Goal: Task Accomplishment & Management: Use online tool/utility

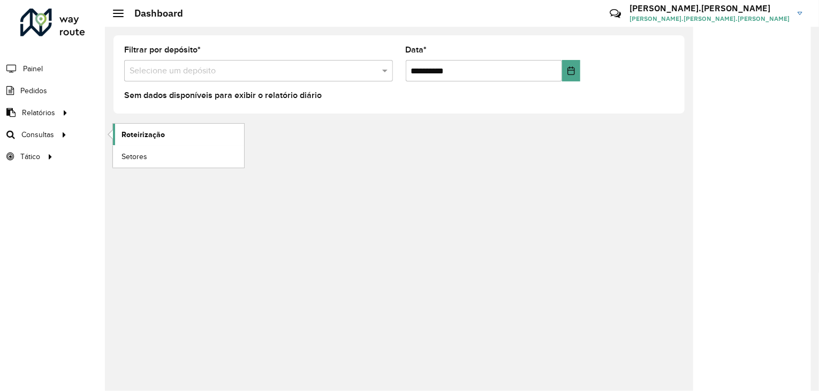
click at [139, 133] on span "Roteirização" at bounding box center [143, 134] width 43 height 11
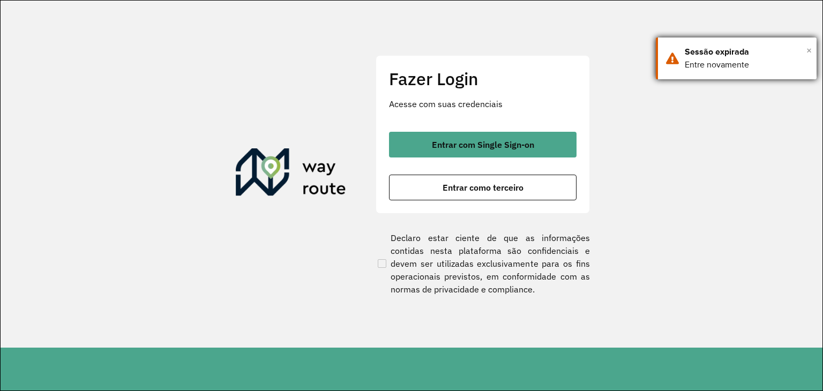
click at [809, 50] on span "×" at bounding box center [808, 50] width 5 height 16
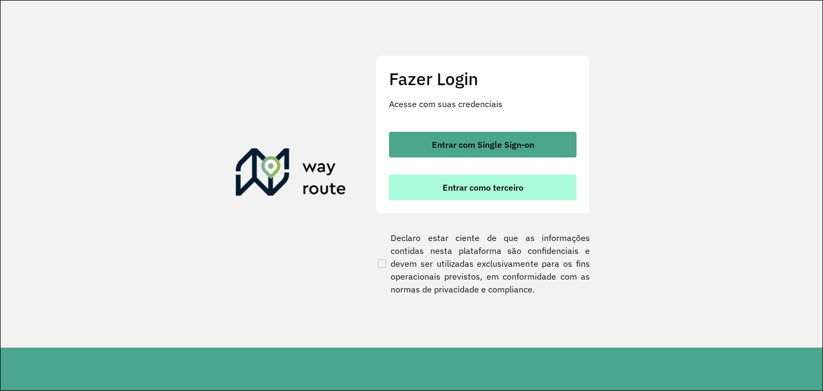
click at [493, 187] on span "Entrar como terceiro" at bounding box center [482, 187] width 81 height 9
click at [484, 188] on span "Entrar como terceiro" at bounding box center [482, 187] width 81 height 9
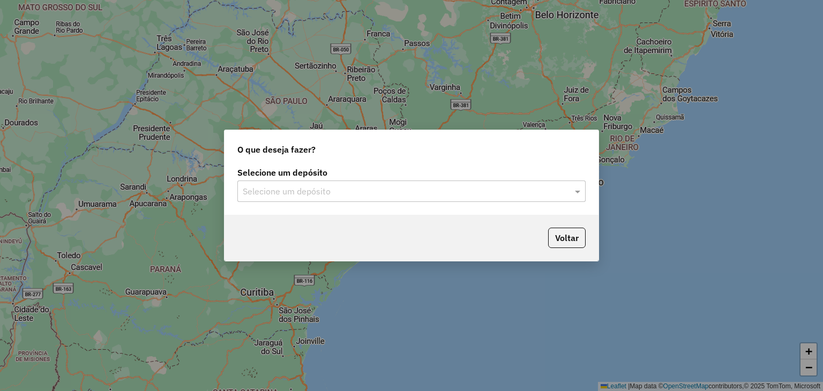
click at [431, 189] on input "text" at bounding box center [401, 191] width 316 height 13
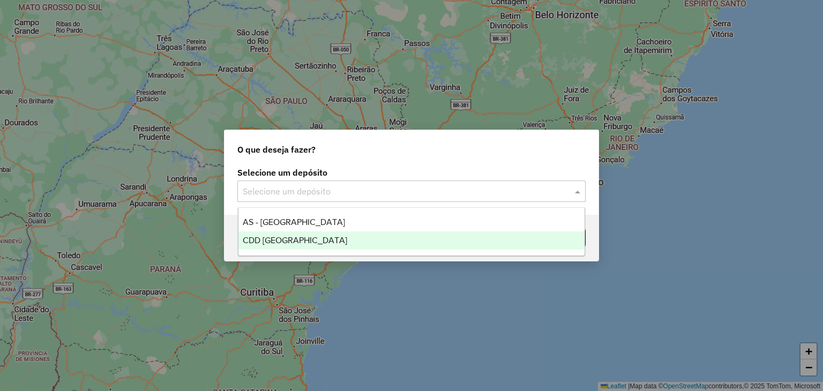
click at [406, 240] on div "CDD Florianópolis" at bounding box center [411, 240] width 346 height 18
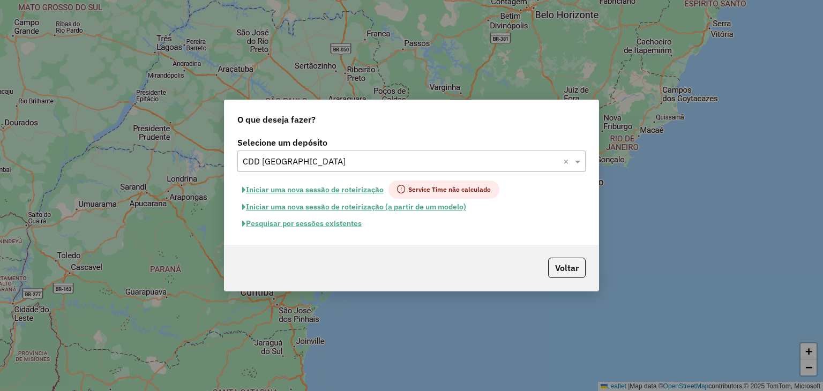
click at [339, 223] on button "Pesquisar por sessões existentes" at bounding box center [301, 223] width 129 height 17
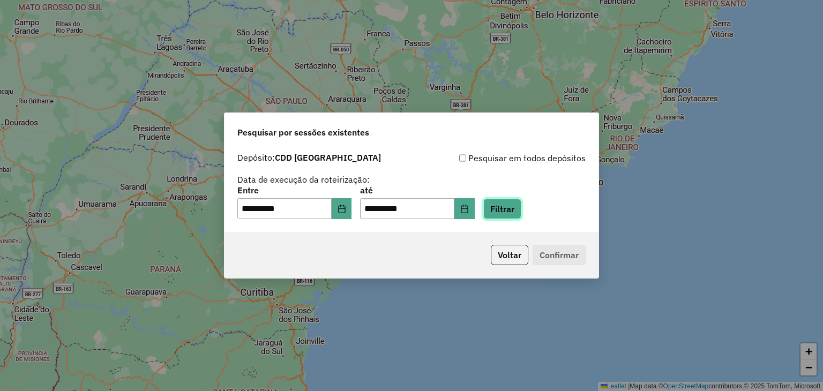
click at [521, 205] on button "Filtrar" at bounding box center [502, 209] width 38 height 20
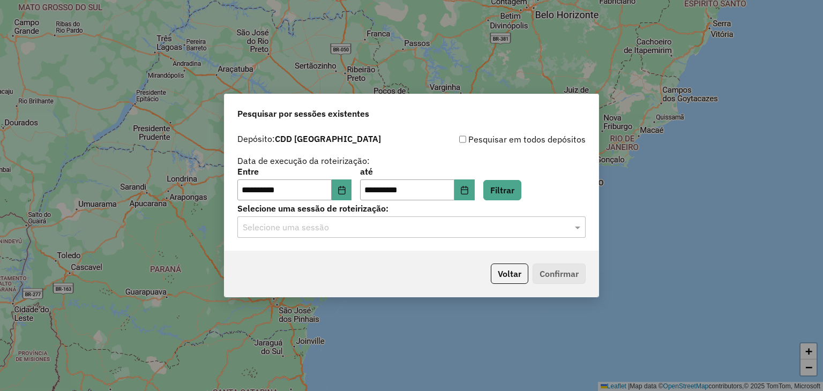
drag, startPoint x: 338, startPoint y: 240, endPoint x: 335, endPoint y: 231, distance: 9.4
click at [337, 238] on div "**********" at bounding box center [411, 190] width 374 height 123
drag, startPoint x: 335, startPoint y: 231, endPoint x: 337, endPoint y: 240, distance: 8.8
click at [335, 231] on input "text" at bounding box center [401, 227] width 316 height 13
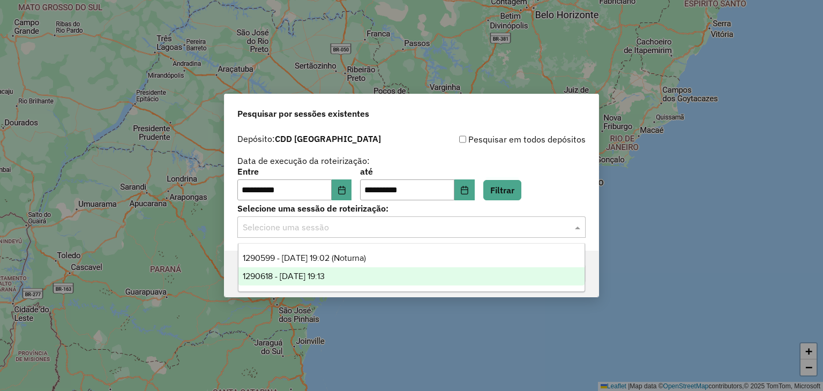
click at [325, 277] on span "1290618 - 08/10/2025 19:13" at bounding box center [284, 276] width 82 height 9
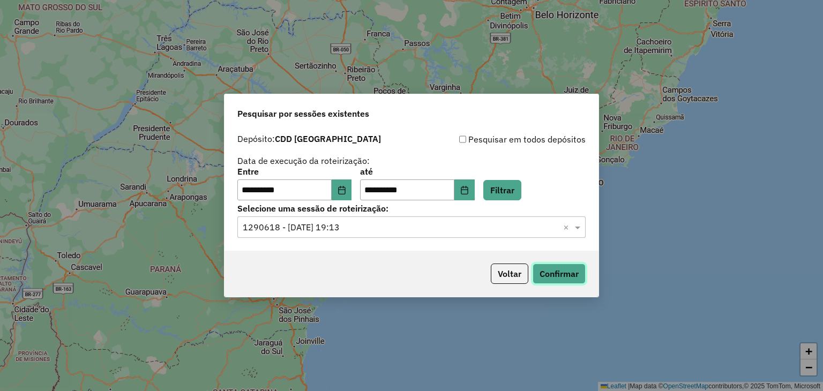
click at [568, 268] on button "Confirmar" at bounding box center [558, 273] width 53 height 20
click at [517, 274] on button "Voltar" at bounding box center [509, 273] width 37 height 20
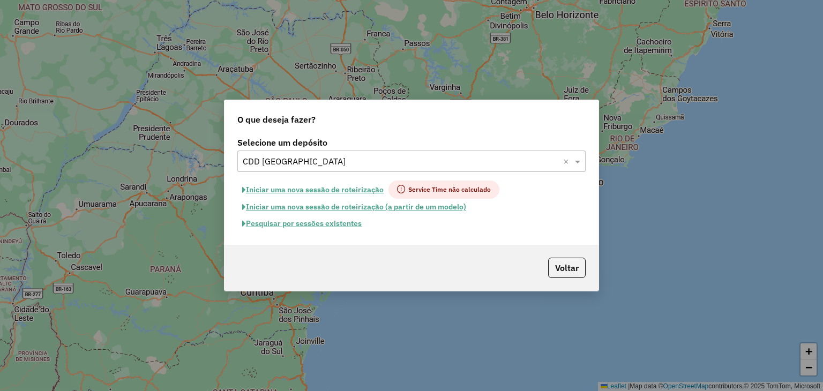
click at [342, 224] on button "Pesquisar por sessões existentes" at bounding box center [301, 223] width 129 height 17
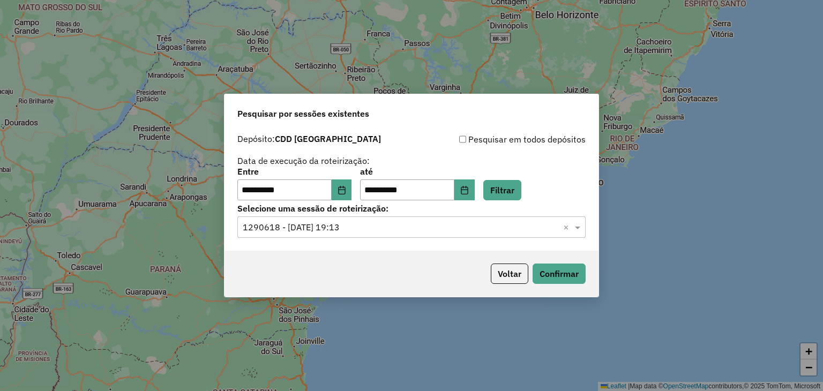
click at [414, 223] on input "text" at bounding box center [401, 227] width 316 height 13
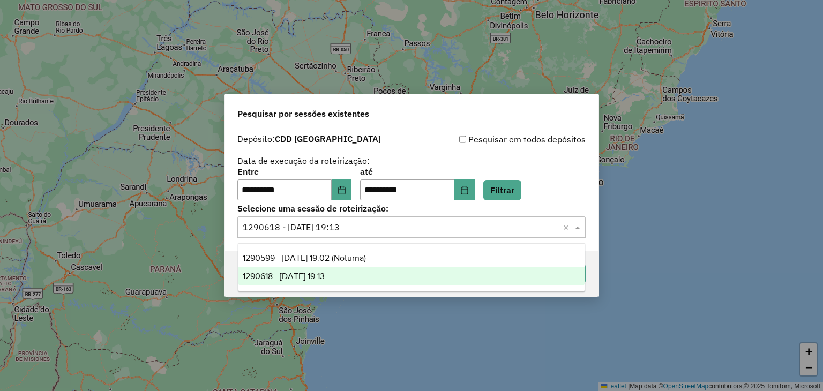
click at [394, 280] on div "1290618 - 08/10/2025 19:13" at bounding box center [411, 276] width 346 height 18
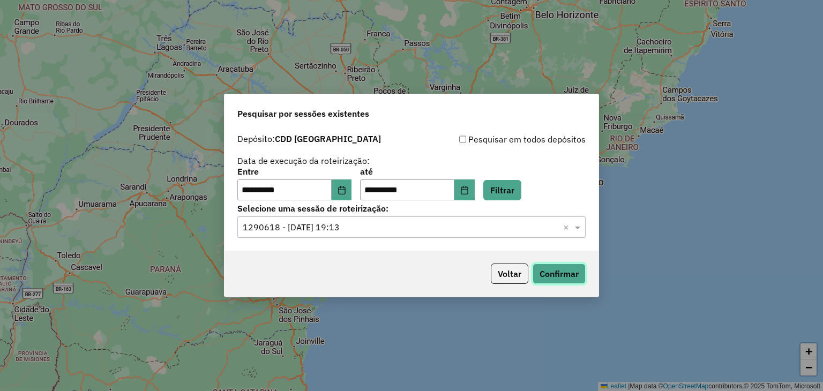
click at [565, 275] on button "Confirmar" at bounding box center [558, 273] width 53 height 20
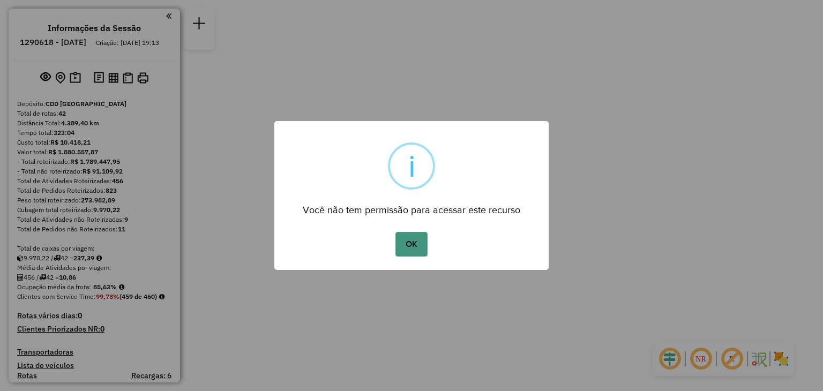
click at [417, 248] on button "OK" at bounding box center [411, 244] width 32 height 25
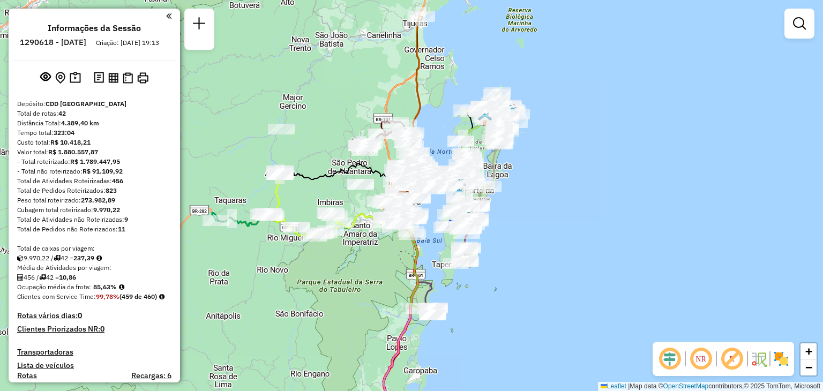
drag, startPoint x: 555, startPoint y: 232, endPoint x: 674, endPoint y: 290, distance: 132.0
click at [557, 240] on div "Janela de atendimento Grade de atendimento Capacidade Transportadoras Veículos …" at bounding box center [411, 195] width 823 height 391
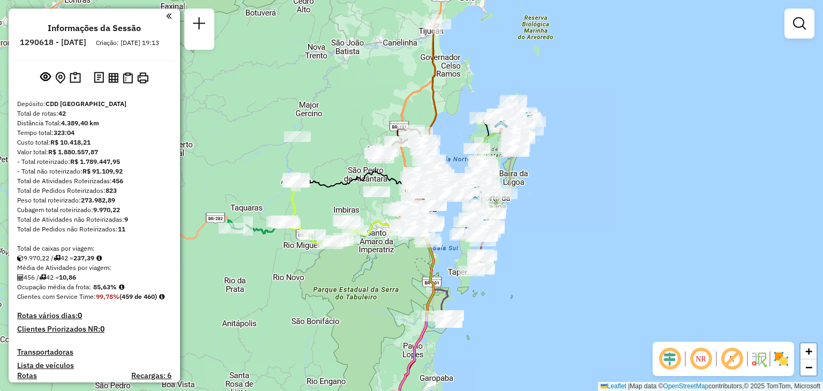
click at [703, 362] on em at bounding box center [701, 359] width 26 height 26
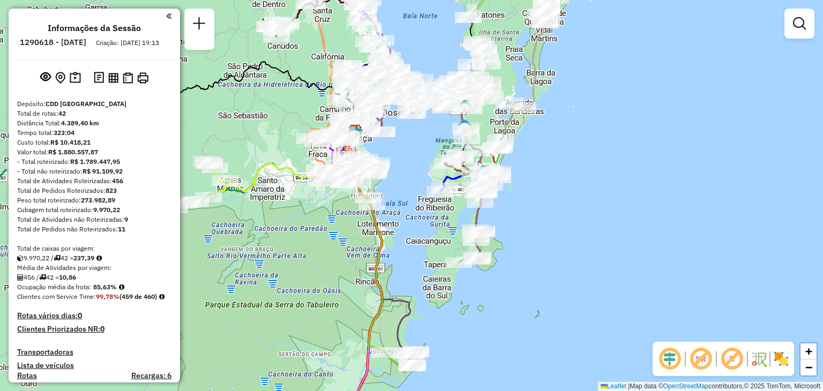
drag, startPoint x: 497, startPoint y: 270, endPoint x: 533, endPoint y: 233, distance: 51.9
click at [533, 233] on div "Janela de atendimento Grade de atendimento Capacidade Transportadoras Veículos …" at bounding box center [411, 195] width 823 height 391
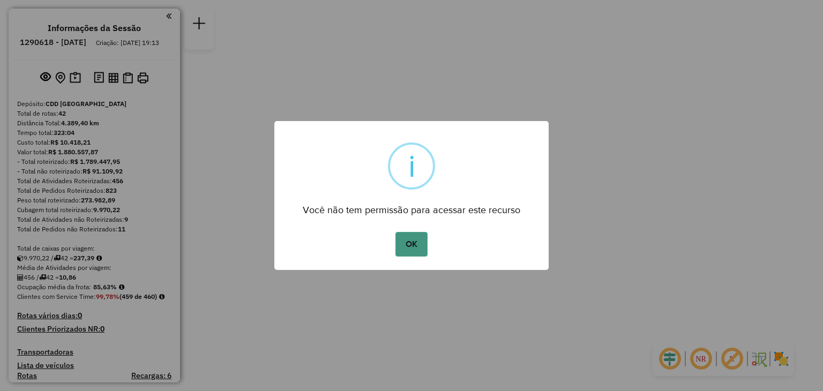
click at [419, 238] on button "OK" at bounding box center [411, 244] width 32 height 25
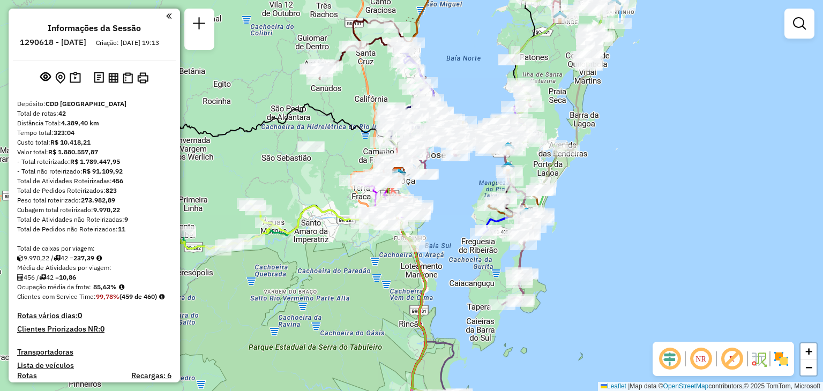
drag, startPoint x: 456, startPoint y: 215, endPoint x: 443, endPoint y: 248, distance: 35.8
click at [441, 251] on div "Janela de atendimento Grade de atendimento Capacidade Transportadoras Veículos …" at bounding box center [411, 195] width 823 height 391
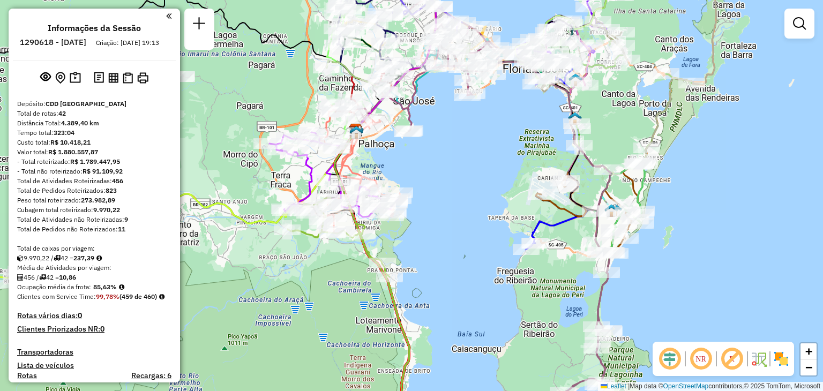
click at [706, 362] on em at bounding box center [701, 359] width 26 height 26
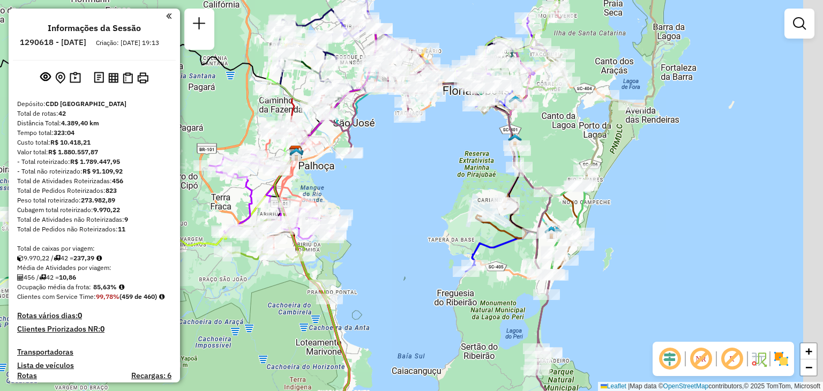
drag, startPoint x: 480, startPoint y: 197, endPoint x: 418, endPoint y: 232, distance: 71.0
click at [402, 235] on div "Janela de atendimento Grade de atendimento Capacidade Transportadoras Veículos …" at bounding box center [411, 195] width 823 height 391
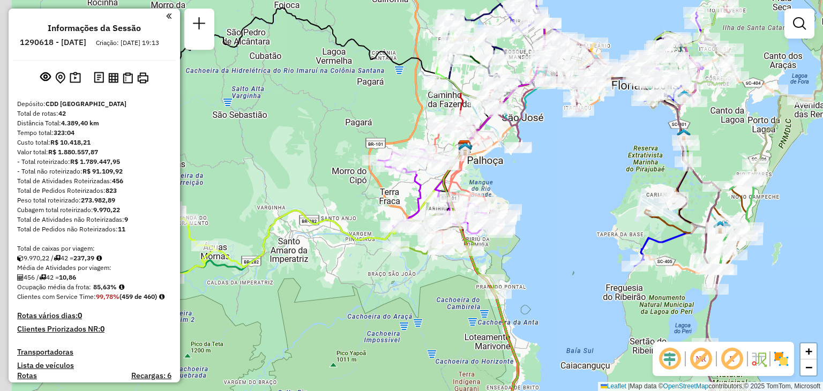
drag, startPoint x: 375, startPoint y: 199, endPoint x: 560, endPoint y: 175, distance: 186.2
click at [562, 176] on div "Janela de atendimento Grade de atendimento Capacidade Transportadoras Veículos …" at bounding box center [411, 195] width 823 height 391
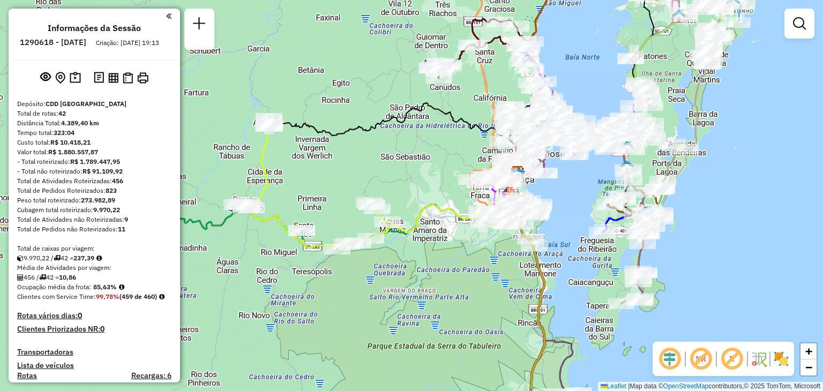
drag, startPoint x: 559, startPoint y: 178, endPoint x: 567, endPoint y: 193, distance: 17.2
click at [567, 193] on div "Janela de atendimento Grade de atendimento Capacidade Transportadoras Veículos …" at bounding box center [411, 195] width 823 height 391
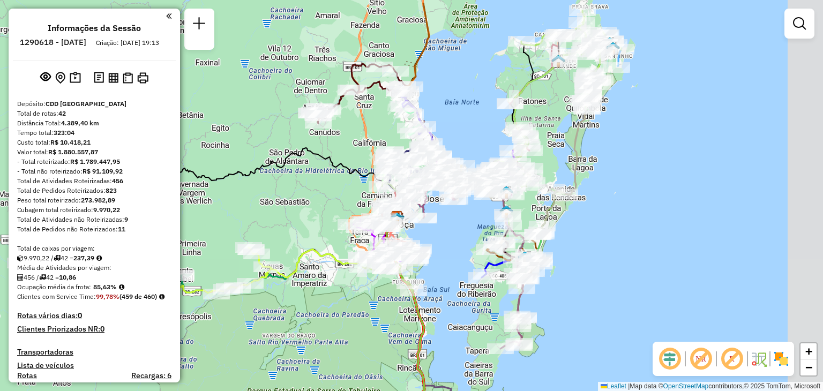
drag, startPoint x: 476, startPoint y: 277, endPoint x: 457, endPoint y: 282, distance: 20.0
click at [457, 282] on div "Janela de atendimento Grade de atendimento Capacidade Transportadoras Veículos …" at bounding box center [411, 195] width 823 height 391
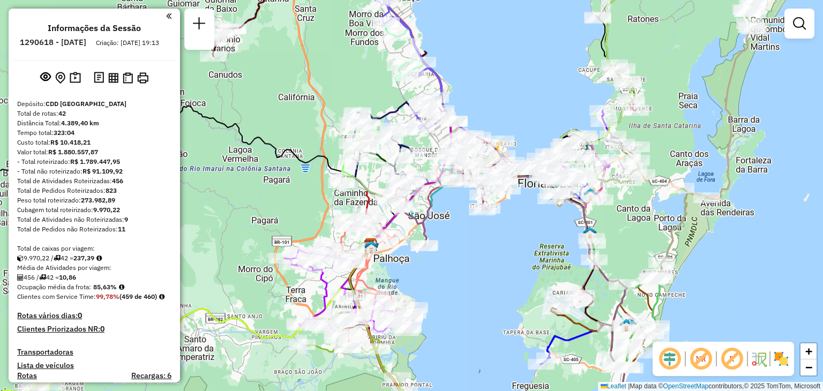
drag, startPoint x: 454, startPoint y: 209, endPoint x: 503, endPoint y: 258, distance: 68.9
click at [503, 258] on div "Janela de atendimento Grade de atendimento Capacidade Transportadoras Veículos …" at bounding box center [411, 195] width 823 height 391
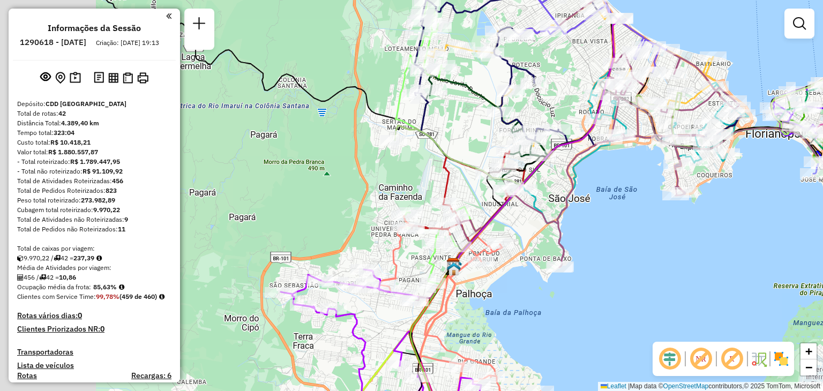
drag, startPoint x: 451, startPoint y: 251, endPoint x: 574, endPoint y: 199, distance: 133.7
click at [616, 247] on div "Janela de atendimento Grade de atendimento Capacidade Transportadoras Veículos …" at bounding box center [411, 195] width 823 height 391
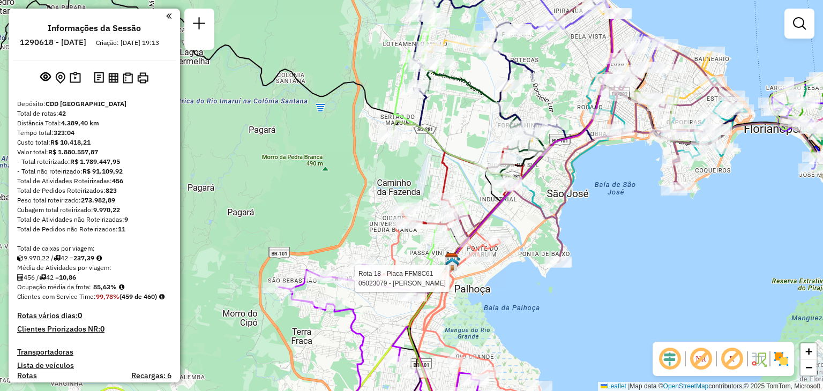
select select "**********"
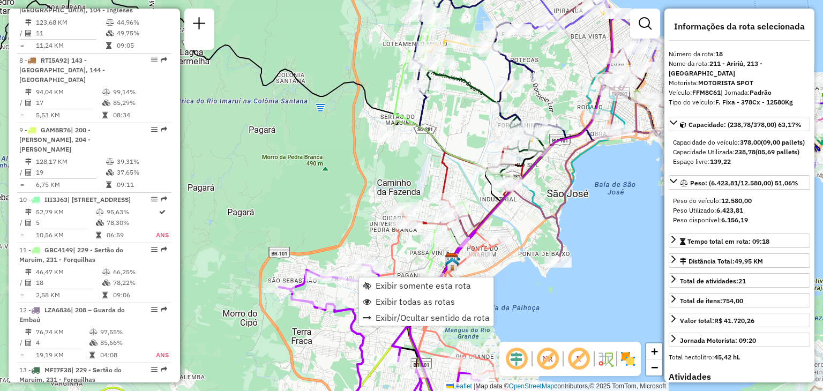
scroll to position [1472, 0]
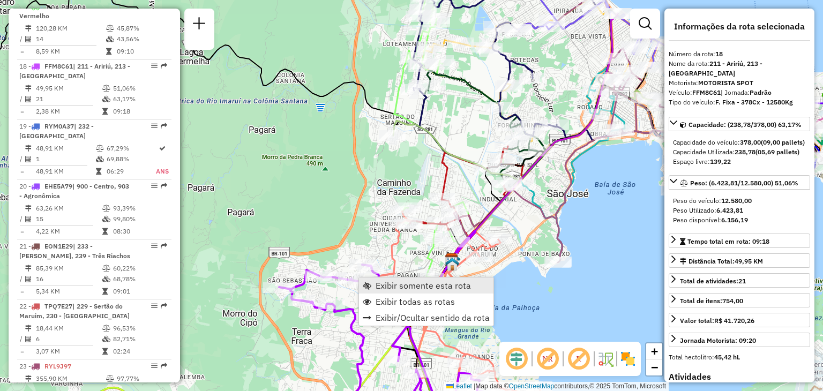
click at [416, 289] on span "Exibir somente esta rota" at bounding box center [422, 285] width 95 height 9
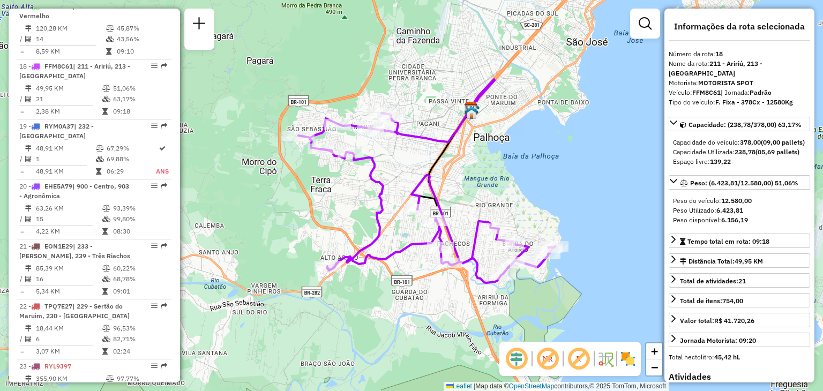
drag, startPoint x: 499, startPoint y: 195, endPoint x: 514, endPoint y: 180, distance: 20.8
click at [514, 180] on div "Janela de atendimento Grade de atendimento Capacidade Transportadoras Veículos …" at bounding box center [411, 195] width 823 height 391
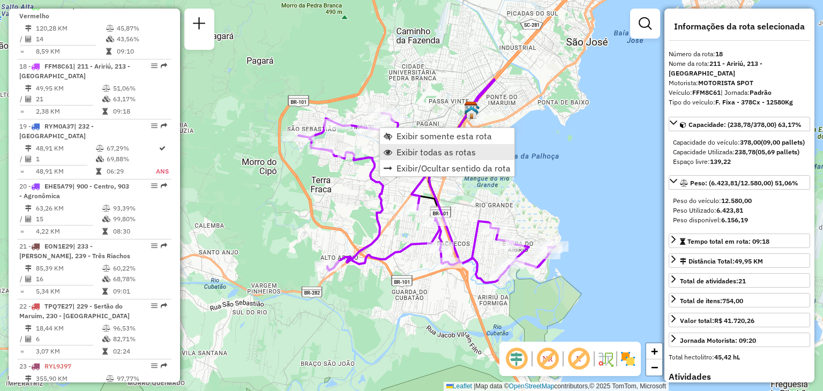
click at [409, 152] on span "Exibir todas as rotas" at bounding box center [435, 152] width 79 height 9
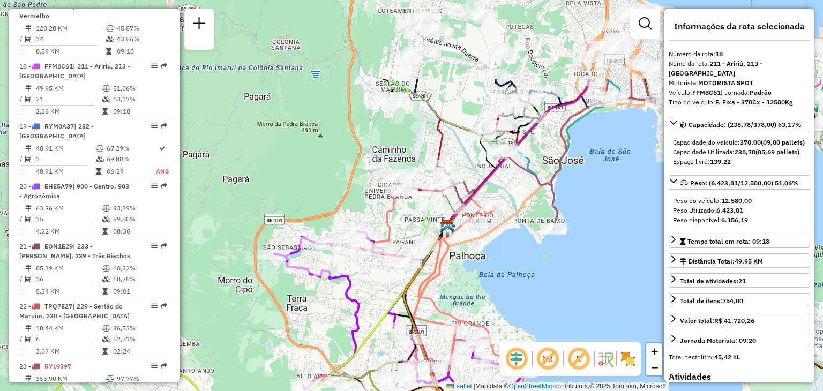
drag, startPoint x: 428, startPoint y: 100, endPoint x: 410, endPoint y: 168, distance: 70.4
click at [405, 218] on div "Janela de atendimento Grade de atendimento Capacidade Transportadoras Veículos …" at bounding box center [411, 195] width 823 height 391
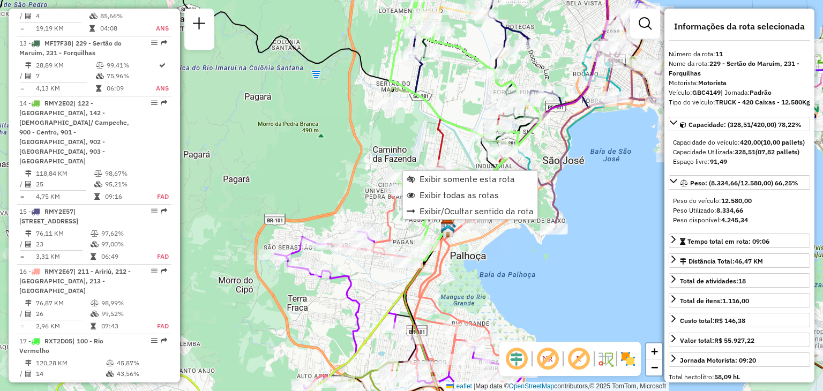
scroll to position [1024, 0]
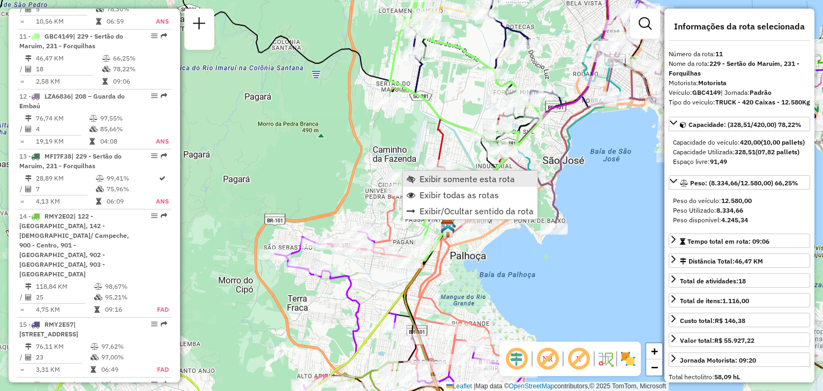
click at [418, 180] on link "Exibir somente esta rota" at bounding box center [470, 179] width 134 height 16
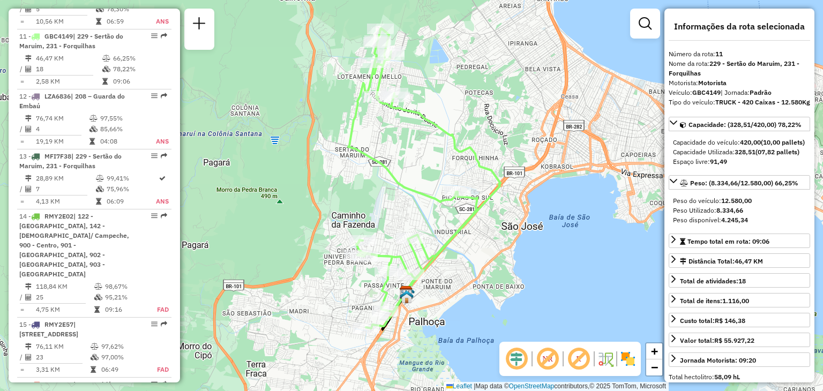
drag, startPoint x: 477, startPoint y: 254, endPoint x: 480, endPoint y: 249, distance: 5.8
click at [480, 249] on div "Janela de atendimento Grade de atendimento Capacidade Transportadoras Veículos …" at bounding box center [411, 195] width 823 height 391
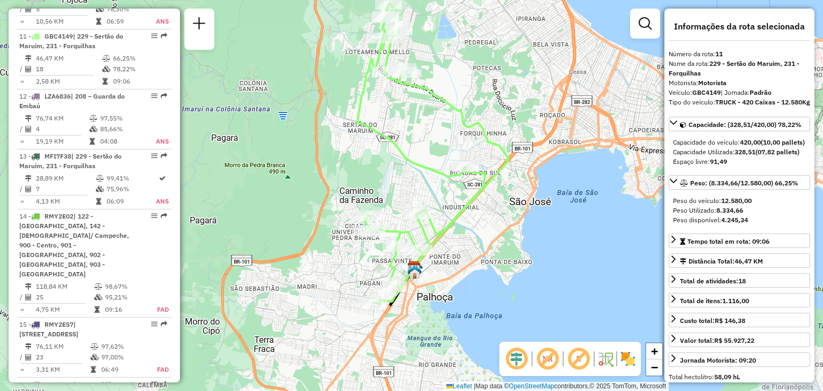
drag, startPoint x: 425, startPoint y: 202, endPoint x: 361, endPoint y: 184, distance: 66.4
click at [362, 184] on div "Janela de atendimento Grade de atendimento Capacidade Transportadoras Veículos …" at bounding box center [411, 195] width 823 height 391
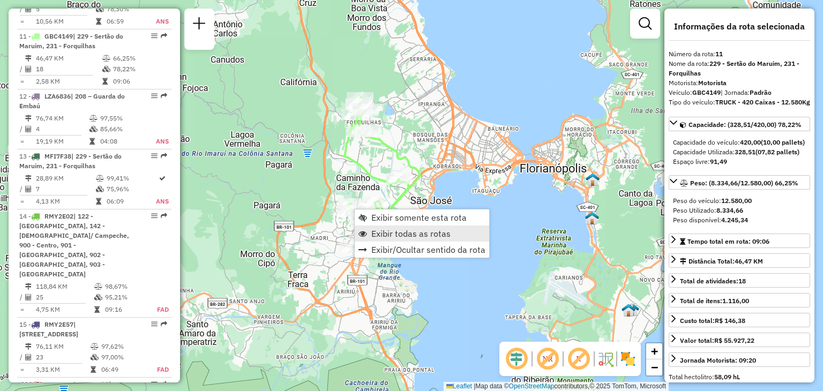
click at [379, 232] on span "Exibir todas as rotas" at bounding box center [410, 233] width 79 height 9
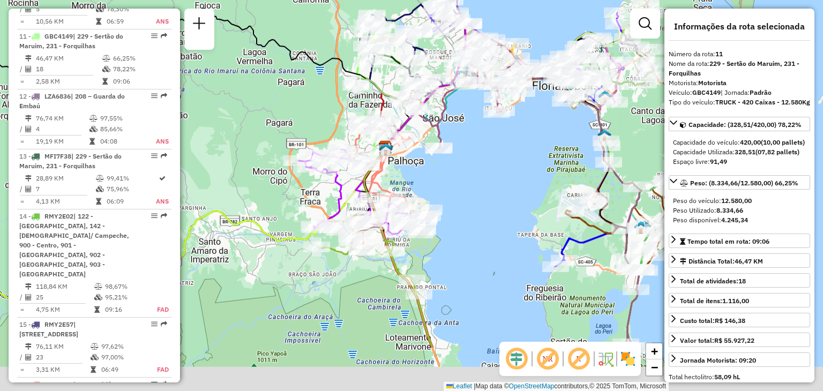
drag, startPoint x: 303, startPoint y: 148, endPoint x: 305, endPoint y: 91, distance: 57.9
click at [305, 91] on div "Janela de atendimento Grade de atendimento Capacidade Transportadoras Veículos …" at bounding box center [411, 195] width 823 height 391
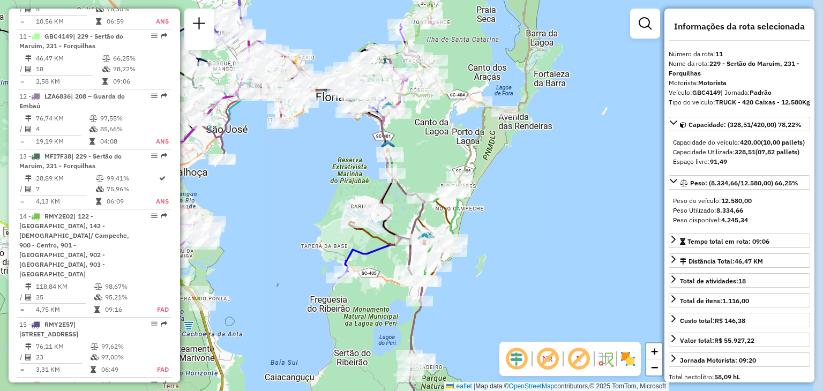
drag, startPoint x: 643, startPoint y: 138, endPoint x: 425, endPoint y: 149, distance: 217.7
click at [425, 149] on div "Janela de atendimento Grade de atendimento Capacidade Transportadoras Veículos …" at bounding box center [411, 195] width 823 height 391
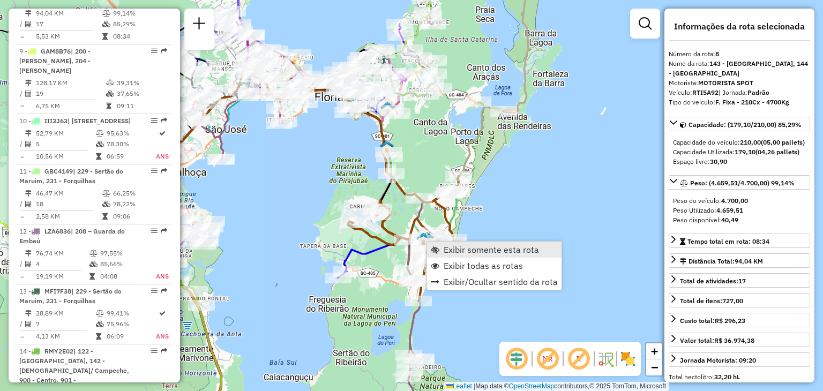
scroll to position [844, 0]
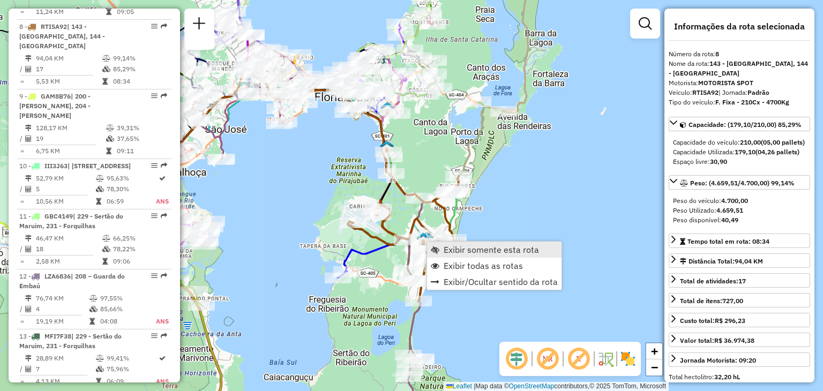
click at [476, 249] on span "Exibir somente esta rota" at bounding box center [490, 249] width 95 height 9
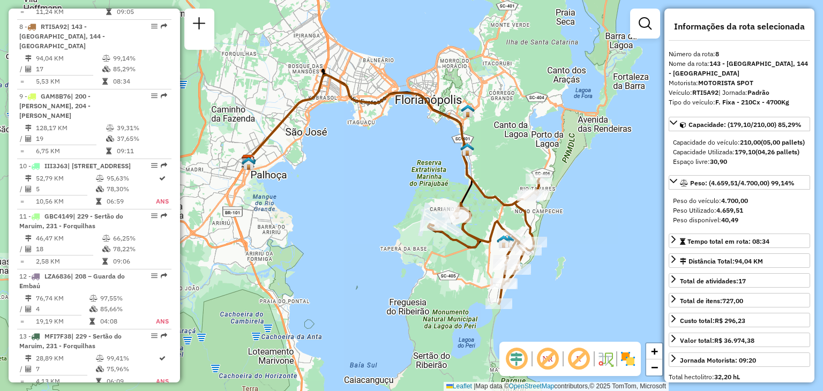
drag, startPoint x: 597, startPoint y: 251, endPoint x: 544, endPoint y: 228, distance: 57.6
click at [544, 228] on div "Janela de atendimento Grade de atendimento Capacidade Transportadoras Veículos …" at bounding box center [411, 195] width 823 height 391
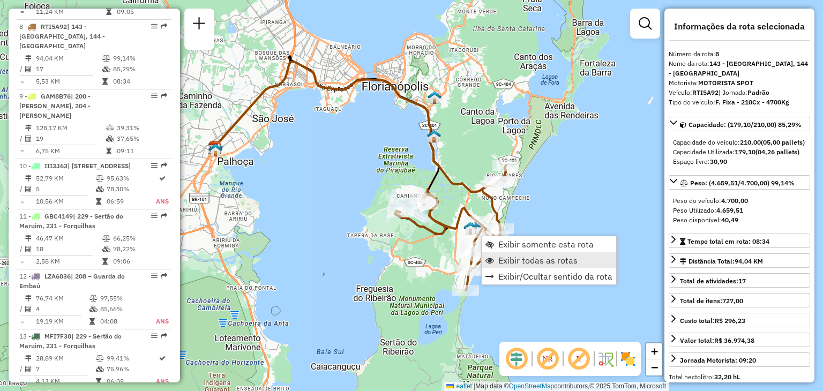
click at [520, 263] on span "Exibir todas as rotas" at bounding box center [537, 260] width 79 height 9
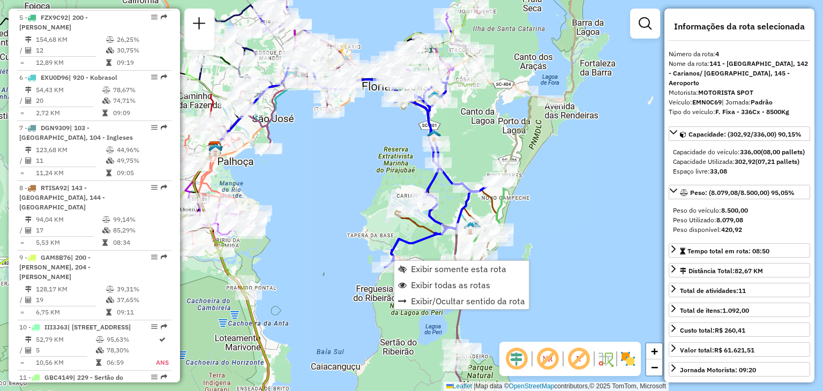
scroll to position [615, 0]
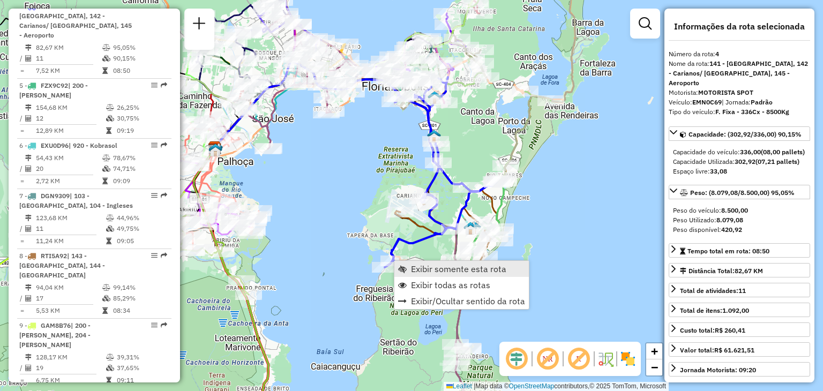
click at [428, 270] on span "Exibir somente esta rota" at bounding box center [458, 269] width 95 height 9
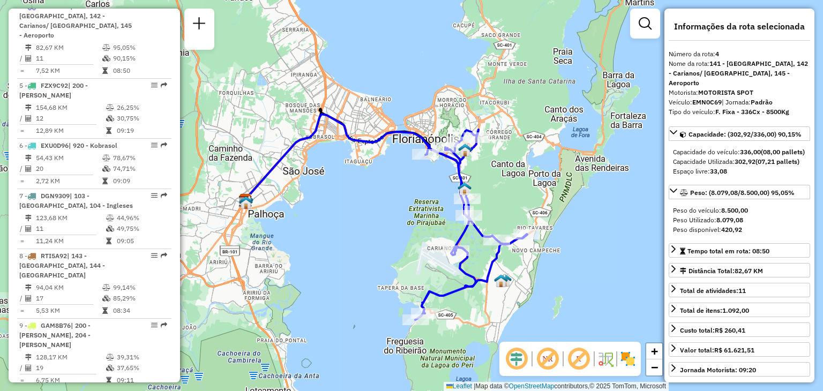
drag, startPoint x: 421, startPoint y: 193, endPoint x: 409, endPoint y: 205, distance: 16.3
click at [407, 205] on div "Janela de atendimento Grade de atendimento Capacidade Transportadoras Veículos …" at bounding box center [411, 195] width 823 height 391
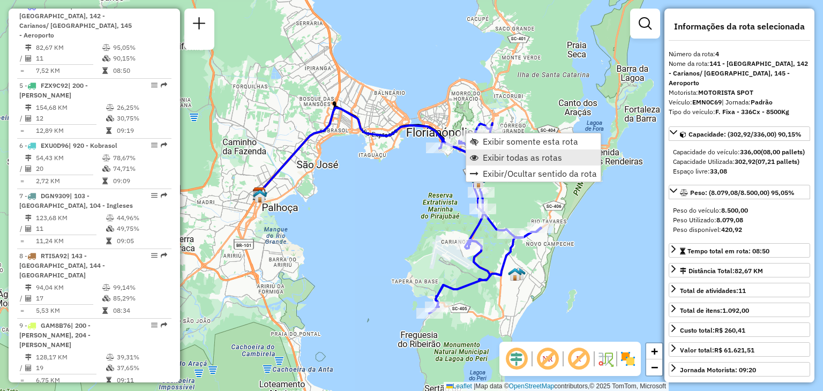
click at [503, 159] on span "Exibir todas as rotas" at bounding box center [521, 157] width 79 height 9
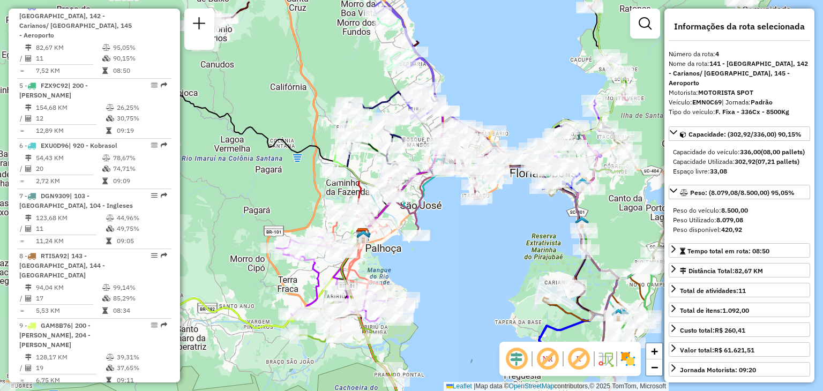
drag, startPoint x: 521, startPoint y: 197, endPoint x: 506, endPoint y: 200, distance: 15.3
click at [624, 234] on div "Janela de atendimento Grade de atendimento Capacidade Transportadoras Veículos …" at bounding box center [411, 195] width 823 height 391
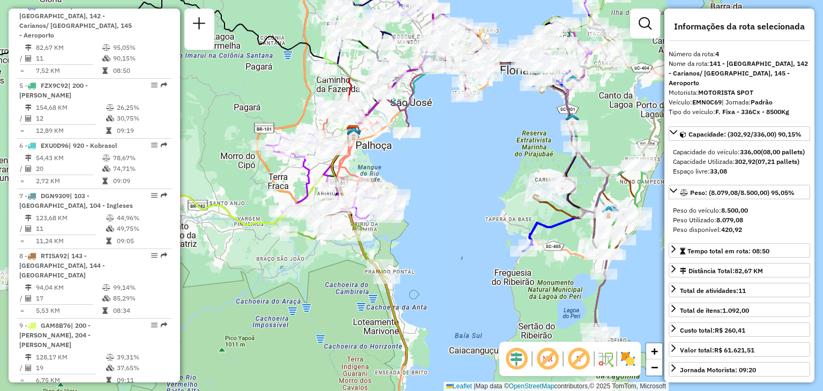
drag, startPoint x: 461, startPoint y: 255, endPoint x: 452, endPoint y: 191, distance: 64.8
click at [452, 191] on div "Janela de atendimento Grade de atendimento Capacidade Transportadoras Veículos …" at bounding box center [411, 195] width 823 height 391
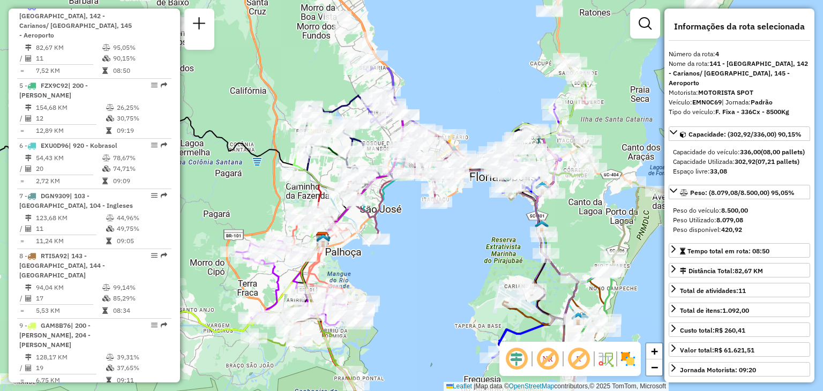
drag, startPoint x: 474, startPoint y: 170, endPoint x: 444, endPoint y: 274, distance: 108.3
click at [444, 276] on div "Janela de atendimento Grade de atendimento Capacidade Transportadoras Veículos …" at bounding box center [411, 195] width 823 height 391
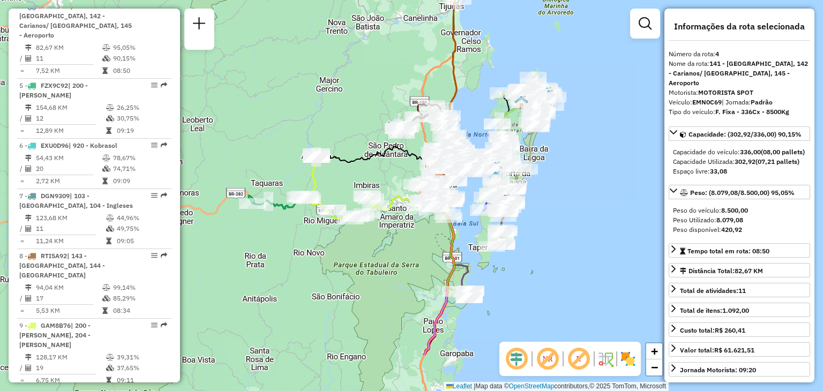
drag, startPoint x: 312, startPoint y: 335, endPoint x: 406, endPoint y: 260, distance: 120.9
click at [406, 260] on div "Janela de atendimento Grade de atendimento Capacidade Transportadoras Veículos …" at bounding box center [411, 195] width 823 height 391
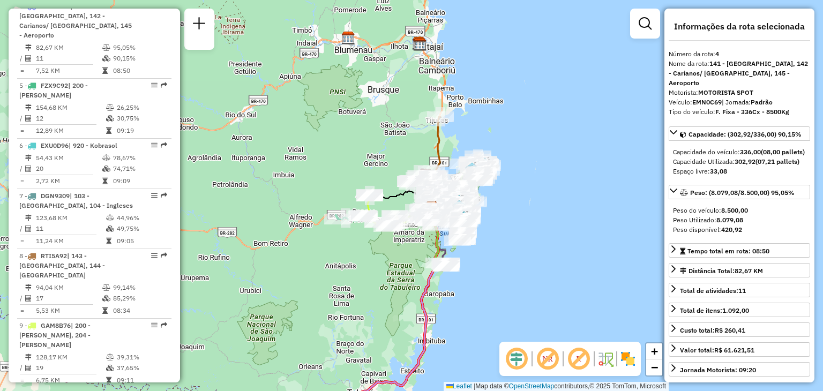
drag, startPoint x: 355, startPoint y: 306, endPoint x: 381, endPoint y: 284, distance: 34.3
click at [381, 285] on div "Janela de atendimento Grade de atendimento Capacidade Transportadoras Veículos …" at bounding box center [411, 195] width 823 height 391
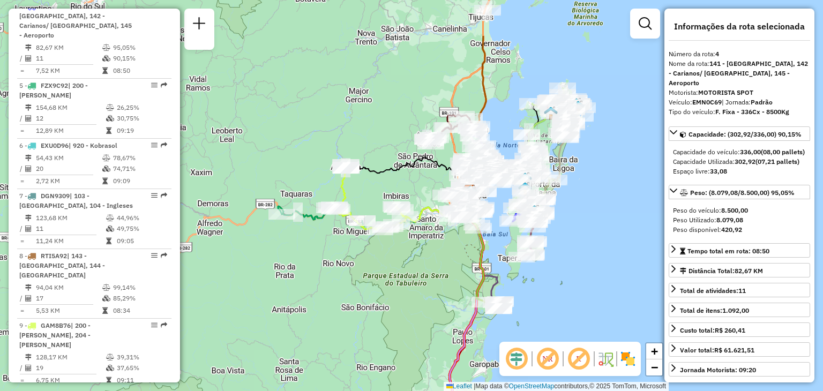
drag, startPoint x: 452, startPoint y: 209, endPoint x: 421, endPoint y: 283, distance: 80.2
click at [421, 283] on div "Janela de atendimento Grade de atendimento Capacidade Transportadoras Veículos …" at bounding box center [411, 195] width 823 height 391
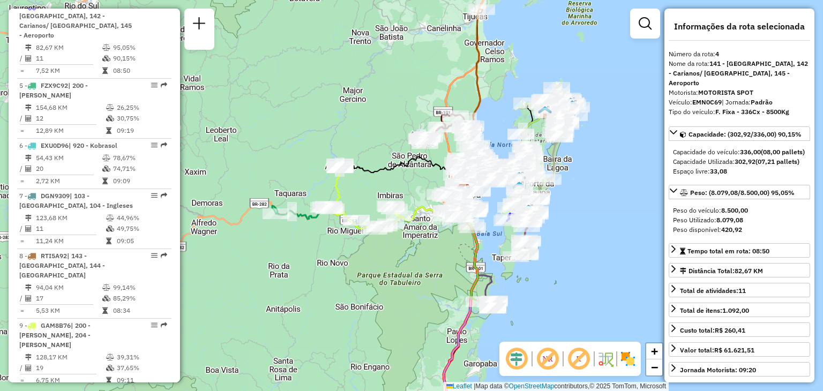
drag, startPoint x: 439, startPoint y: 267, endPoint x: 420, endPoint y: 277, distance: 21.1
click at [420, 277] on div "Janela de atendimento Grade de atendimento Capacidade Transportadoras Veículos …" at bounding box center [411, 195] width 823 height 391
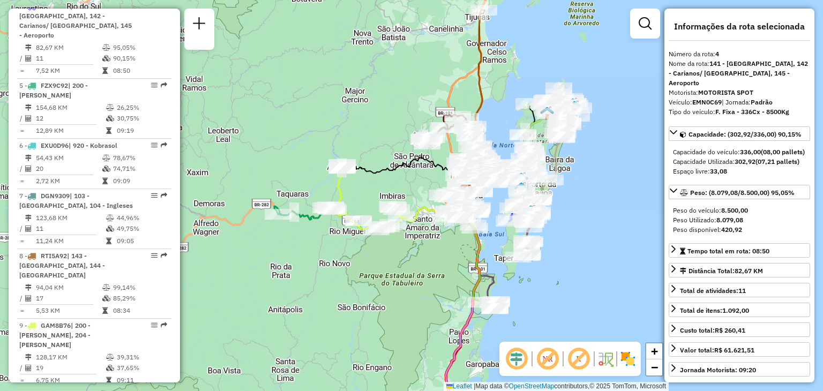
drag, startPoint x: 420, startPoint y: 277, endPoint x: 447, endPoint y: 255, distance: 34.3
click at [423, 277] on div "Janela de atendimento Grade de atendimento Capacidade Transportadoras Veículos …" at bounding box center [411, 195] width 823 height 391
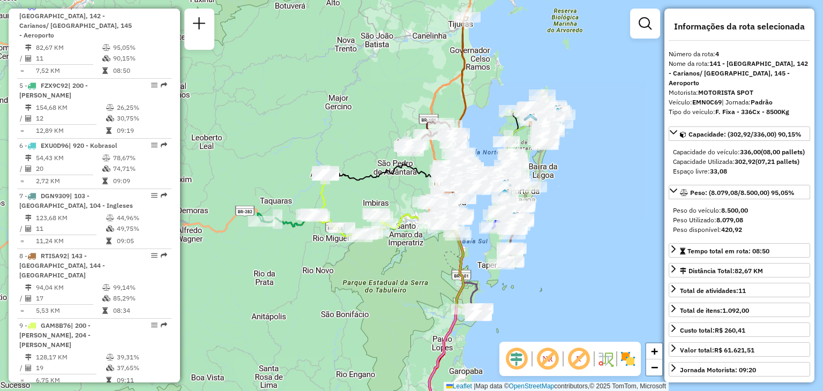
drag, startPoint x: 447, startPoint y: 261, endPoint x: 429, endPoint y: 269, distance: 18.9
click at [429, 269] on div "Janela de atendimento Grade de atendimento Capacidade Transportadoras Veículos …" at bounding box center [411, 195] width 823 height 391
